Goal: Transaction & Acquisition: Book appointment/travel/reservation

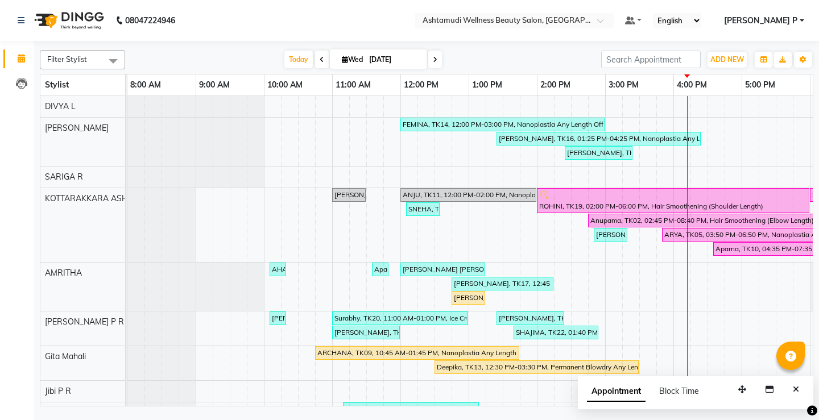
scroll to position [0, 202]
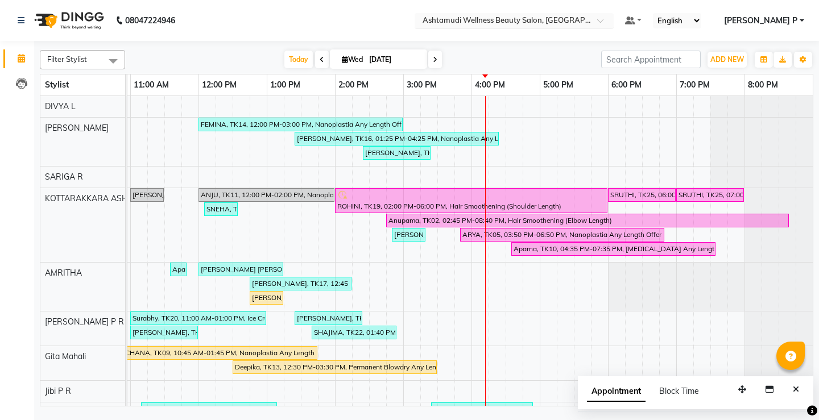
click at [611, 20] on span at bounding box center [604, 23] width 14 height 11
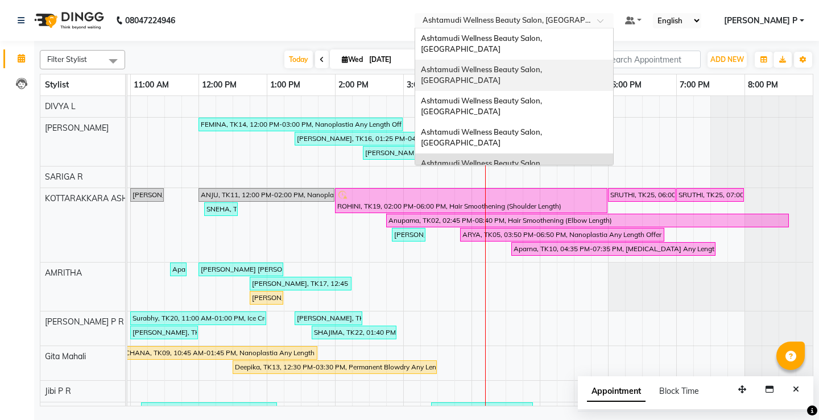
click at [544, 65] on span "Ashtamudi Wellness Beauty Salon, [GEOGRAPHIC_DATA]" at bounding box center [482, 75] width 123 height 20
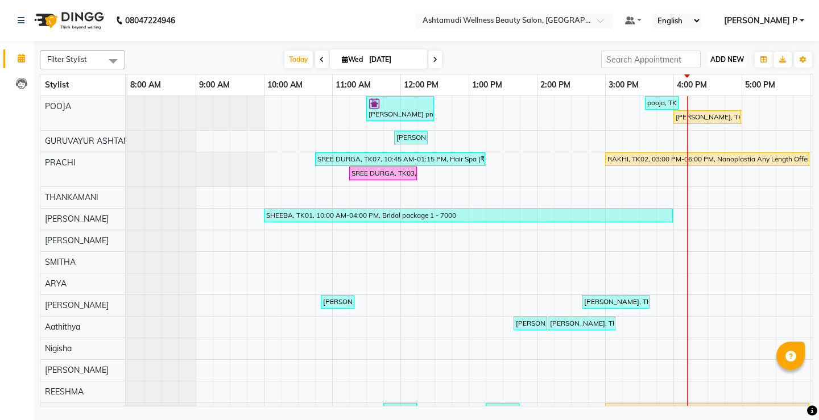
click at [727, 59] on span "ADD NEW" at bounding box center [727, 59] width 34 height 9
click at [698, 85] on button "Add Appointment" at bounding box center [701, 81] width 90 height 15
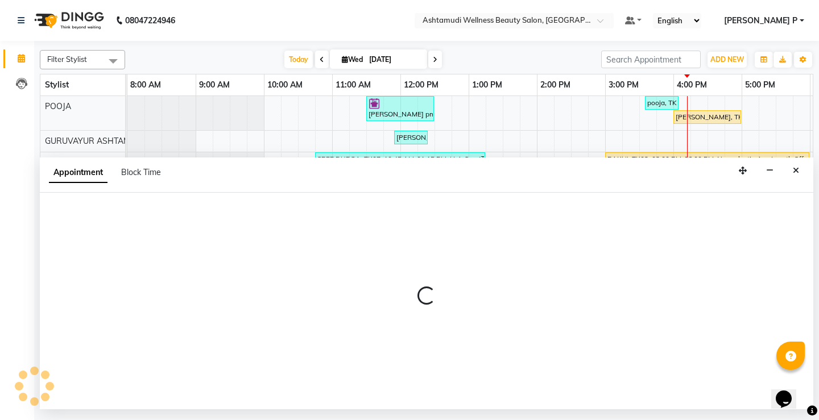
select select "540"
select select "tentative"
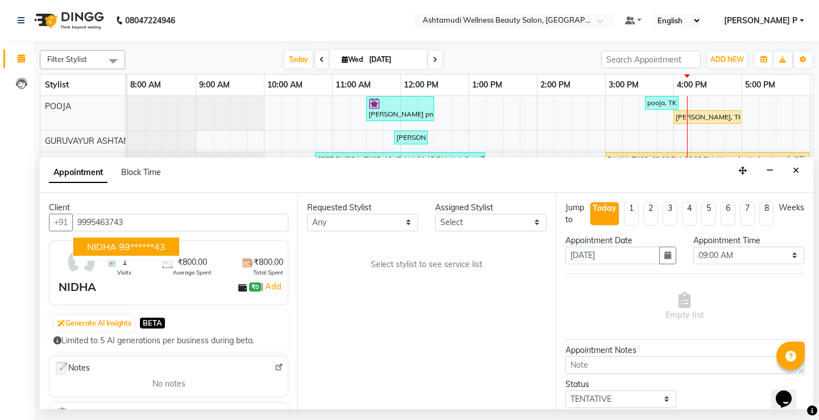
type input "9995463743"
click at [531, 222] on select "Select Aathithya [PERSON_NAME] [PERSON_NAME] ARYA GURUVAYUR [PERSON_NAME] [PERS…" at bounding box center [490, 223] width 111 height 18
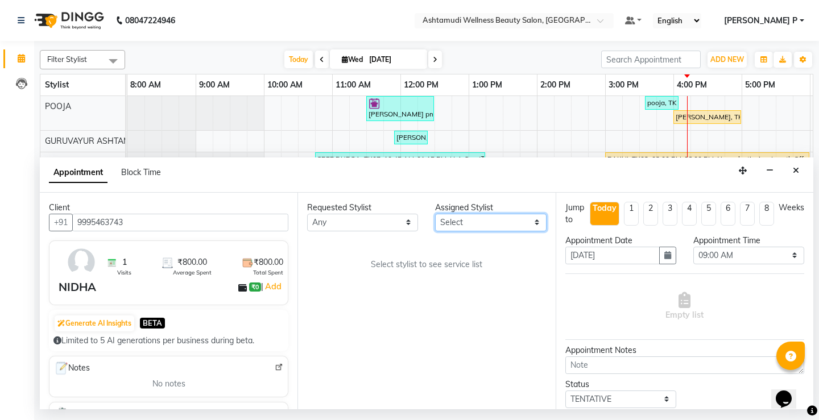
select select "27526"
click at [435, 214] on select "Select Aathithya [PERSON_NAME] [PERSON_NAME] ARYA GURUVAYUR [PERSON_NAME] [PERS…" at bounding box center [490, 223] width 111 height 18
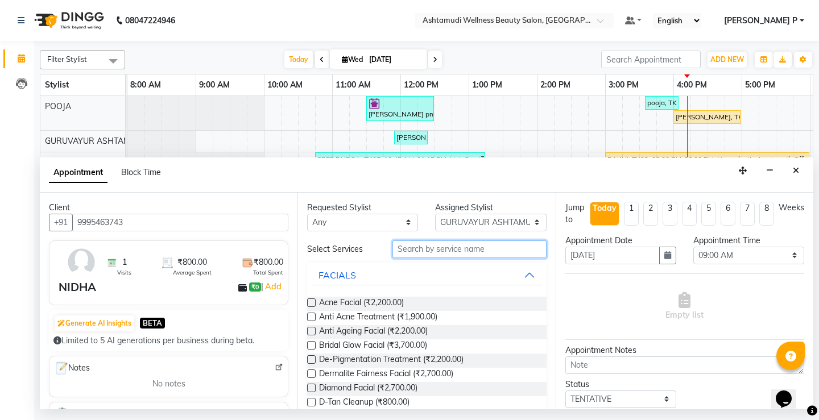
click at [415, 252] on input "text" at bounding box center [469, 250] width 154 height 18
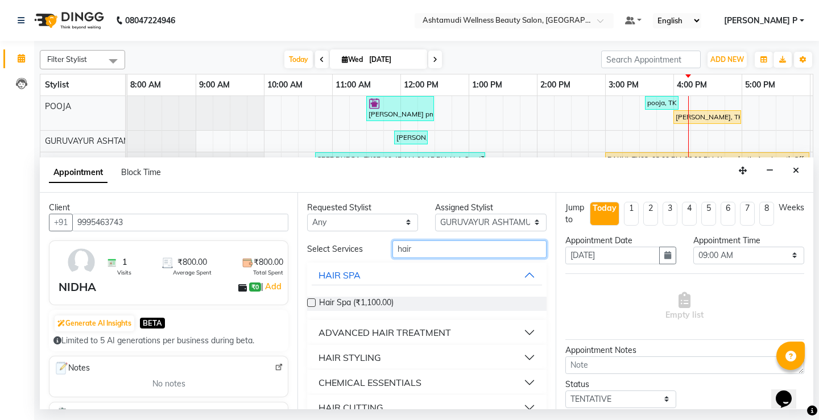
scroll to position [70, 0]
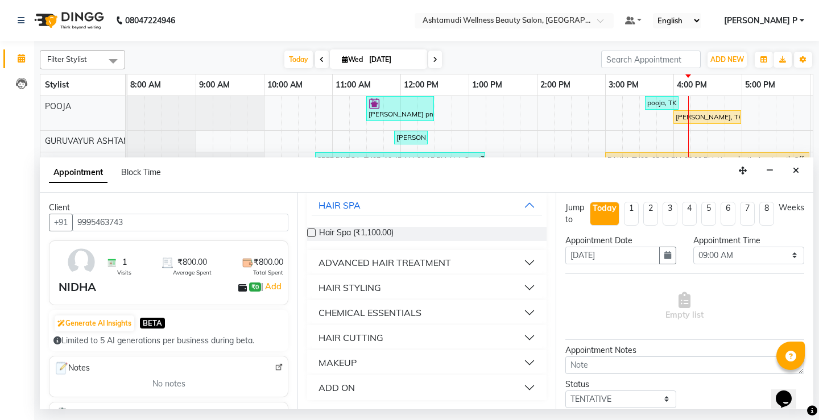
type input "hair"
drag, startPoint x: 351, startPoint y: 338, endPoint x: 374, endPoint y: 345, distance: 23.9
click at [353, 338] on div "HAIR CUTTING" at bounding box center [350, 338] width 65 height 14
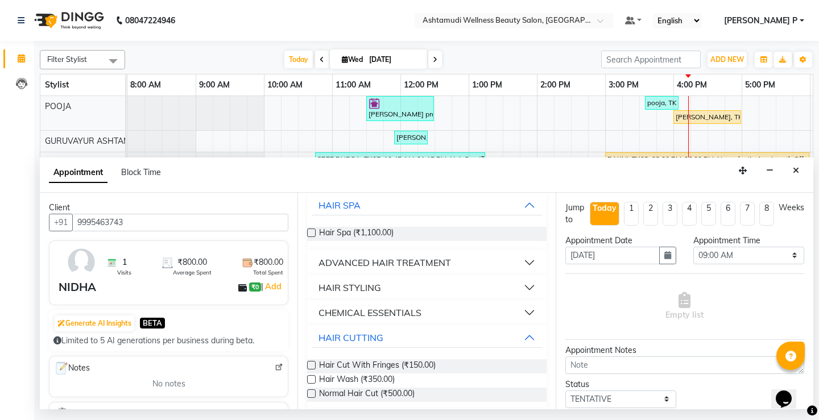
click at [311, 391] on label at bounding box center [311, 394] width 9 height 9
click at [311, 391] on input "checkbox" at bounding box center [310, 394] width 7 height 7
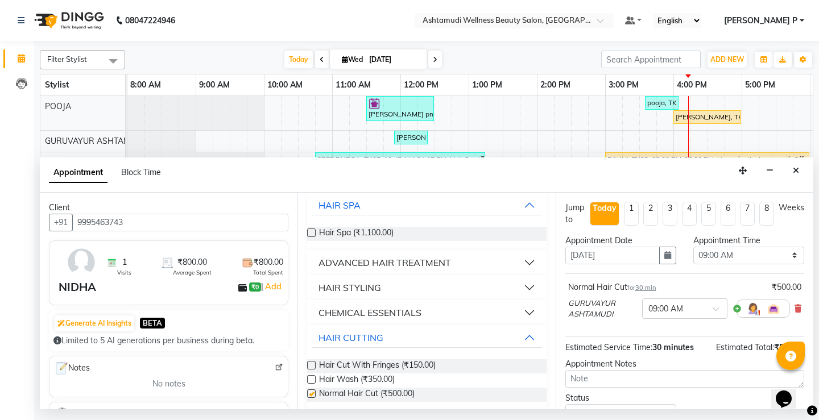
checkbox input "false"
click at [755, 254] on select "Select 09:00 AM 09:15 AM 09:30 AM 09:45 AM 10:00 AM 10:15 AM 10:30 AM 10:45 AM …" at bounding box center [748, 256] width 111 height 18
select select "990"
click at [693, 247] on select "Select 09:00 AM 09:15 AM 09:30 AM 09:45 AM 10:00 AM 10:15 AM 10:30 AM 10:45 AM …" at bounding box center [748, 256] width 111 height 18
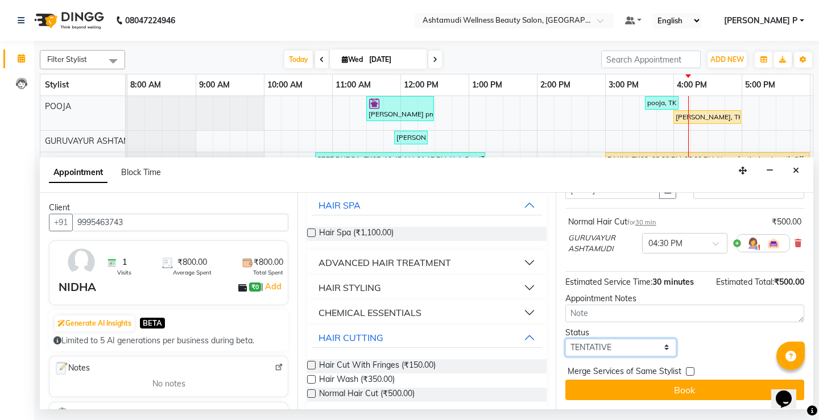
click at [620, 348] on select "Select TENTATIVE CONFIRM CHECK-IN UPCOMING" at bounding box center [620, 348] width 111 height 18
select select "confirm booking"
click at [565, 339] on select "Select TENTATIVE CONFIRM CHECK-IN UPCOMING" at bounding box center [620, 348] width 111 height 18
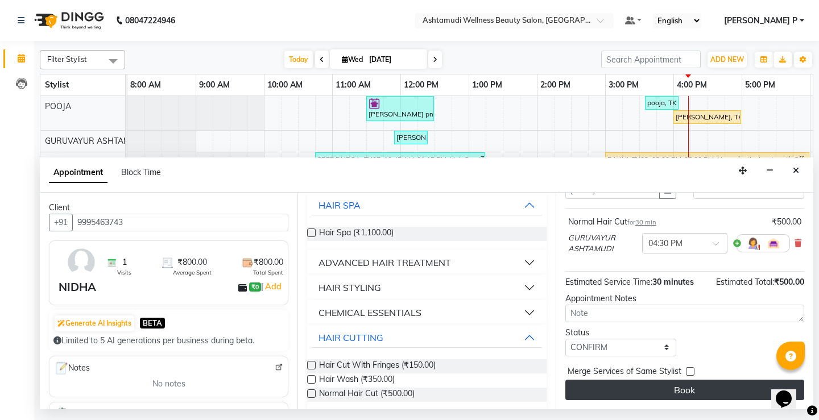
click at [667, 388] on button "Book" at bounding box center [684, 390] width 239 height 20
